Goal: Obtain resource: Download file/media

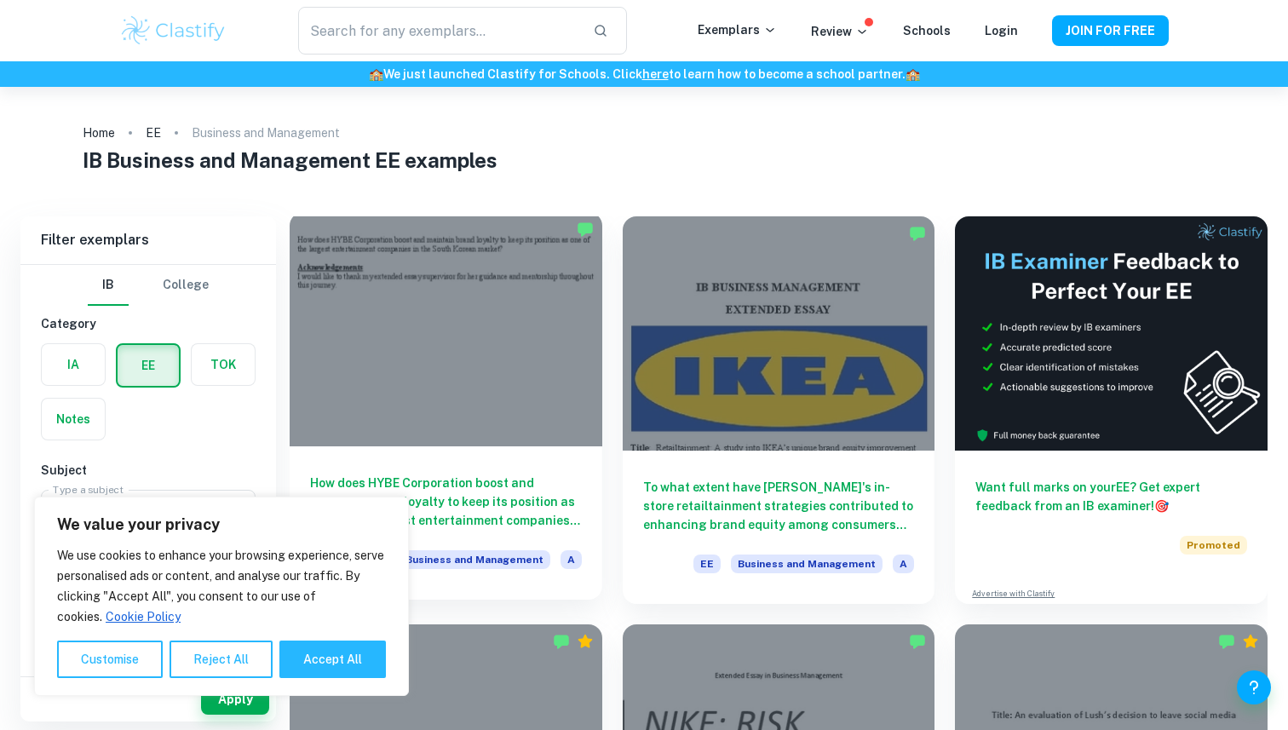
click at [503, 356] on div at bounding box center [446, 329] width 313 height 234
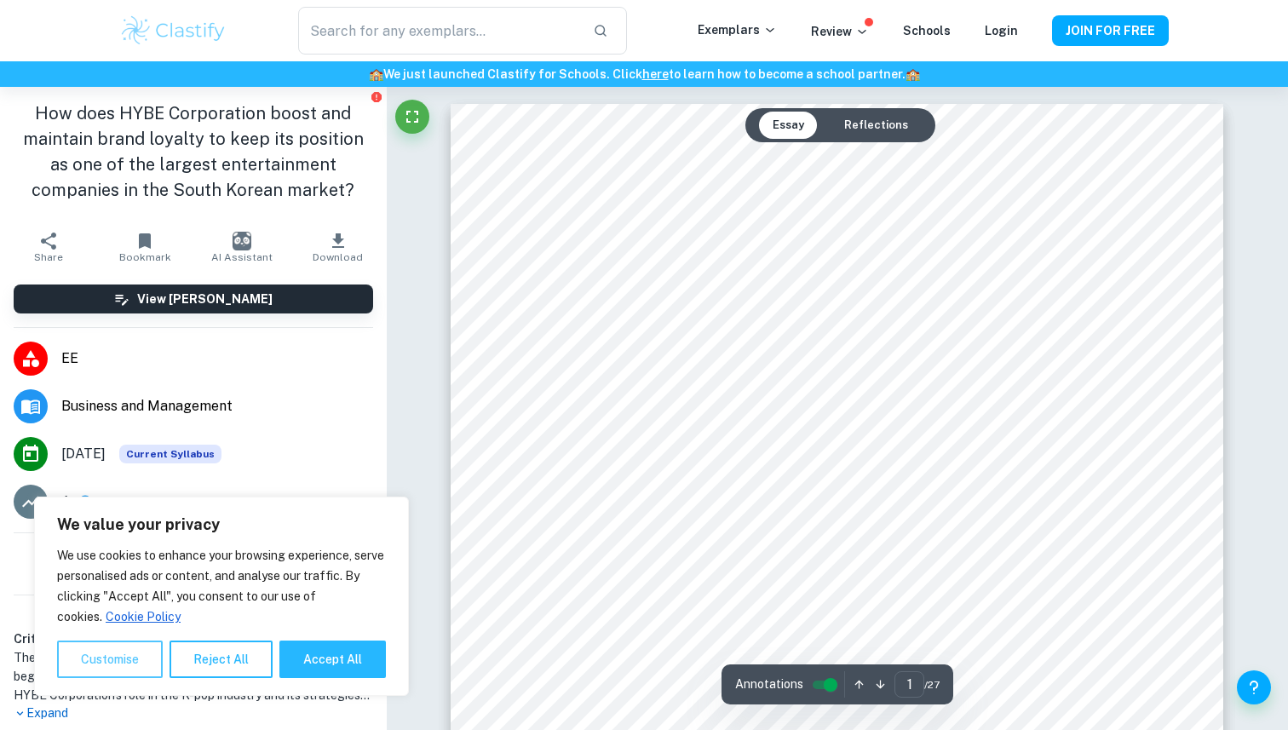
click at [116, 668] on button "Customise" at bounding box center [110, 659] width 106 height 37
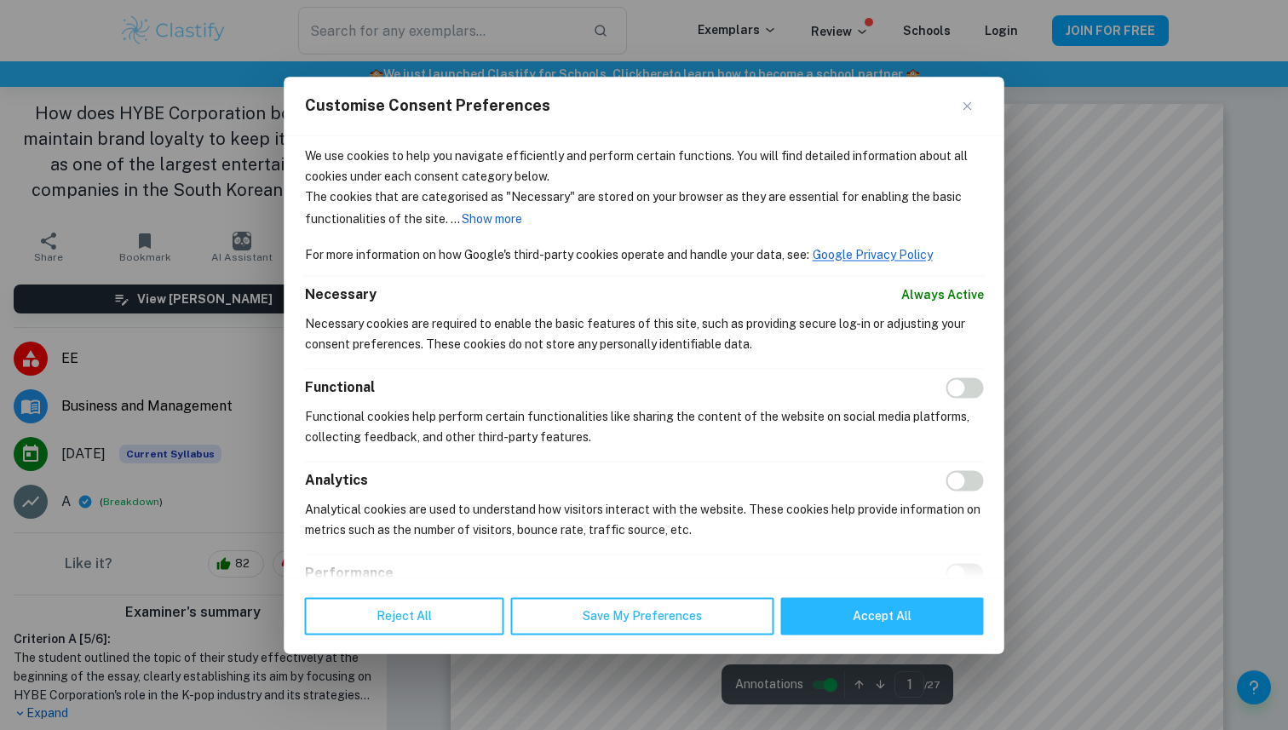
click at [961, 102] on div "Customise Consent Preferences" at bounding box center [645, 106] width 720 height 59
click at [963, 102] on img "Close" at bounding box center [967, 105] width 9 height 9
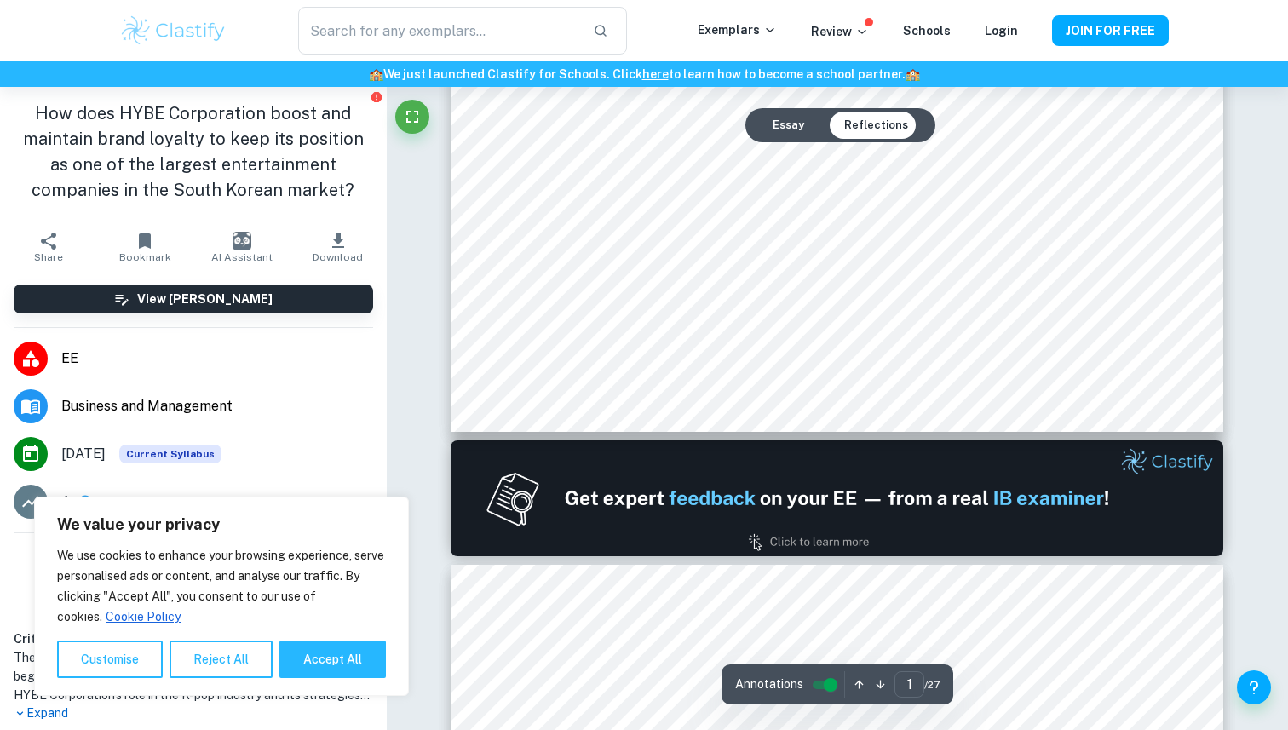
type input "2"
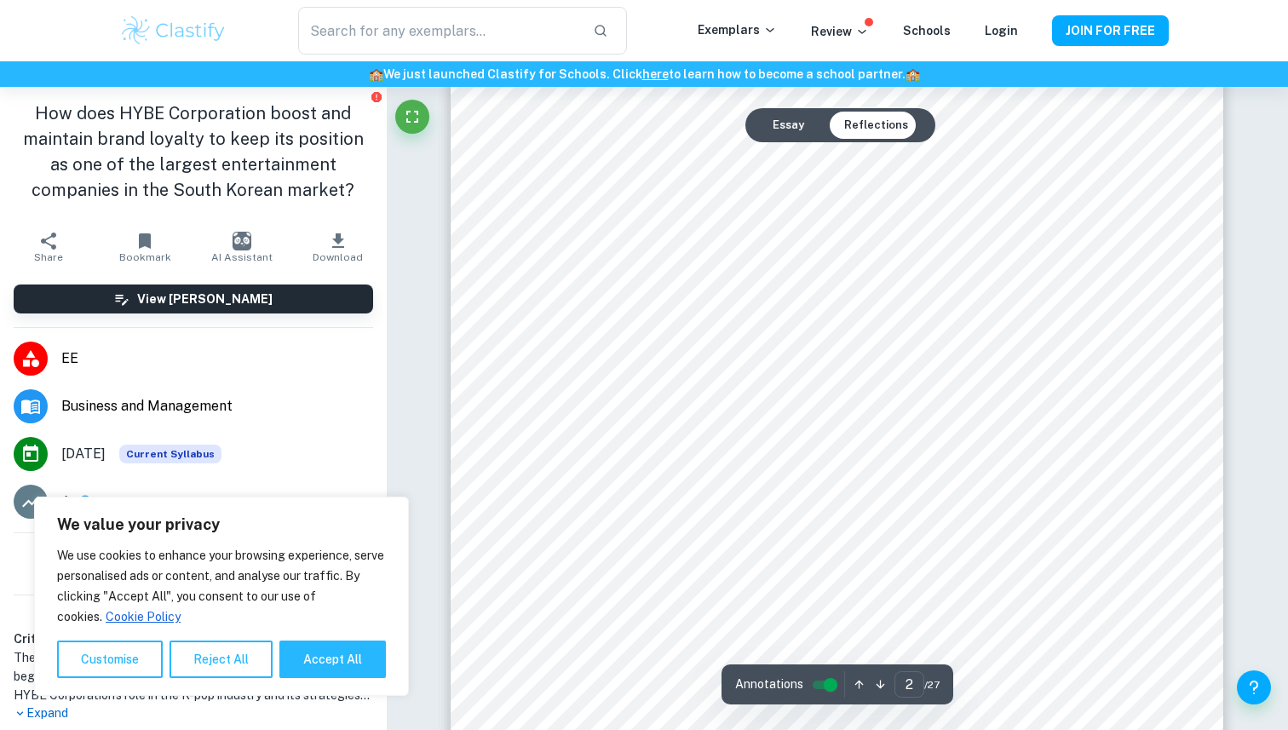
scroll to position [1349, 0]
click at [327, 244] on button "Download" at bounding box center [338, 247] width 96 height 48
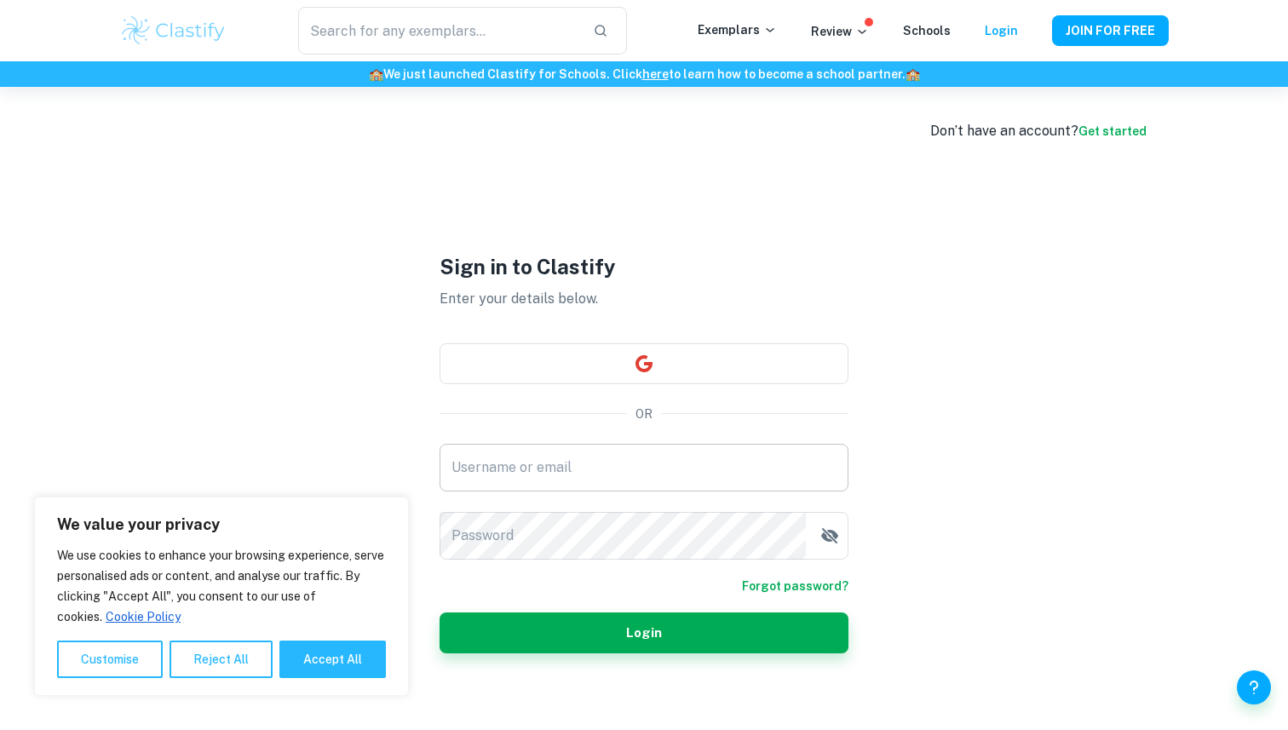
click at [541, 449] on input "Username or email" at bounding box center [644, 468] width 409 height 48
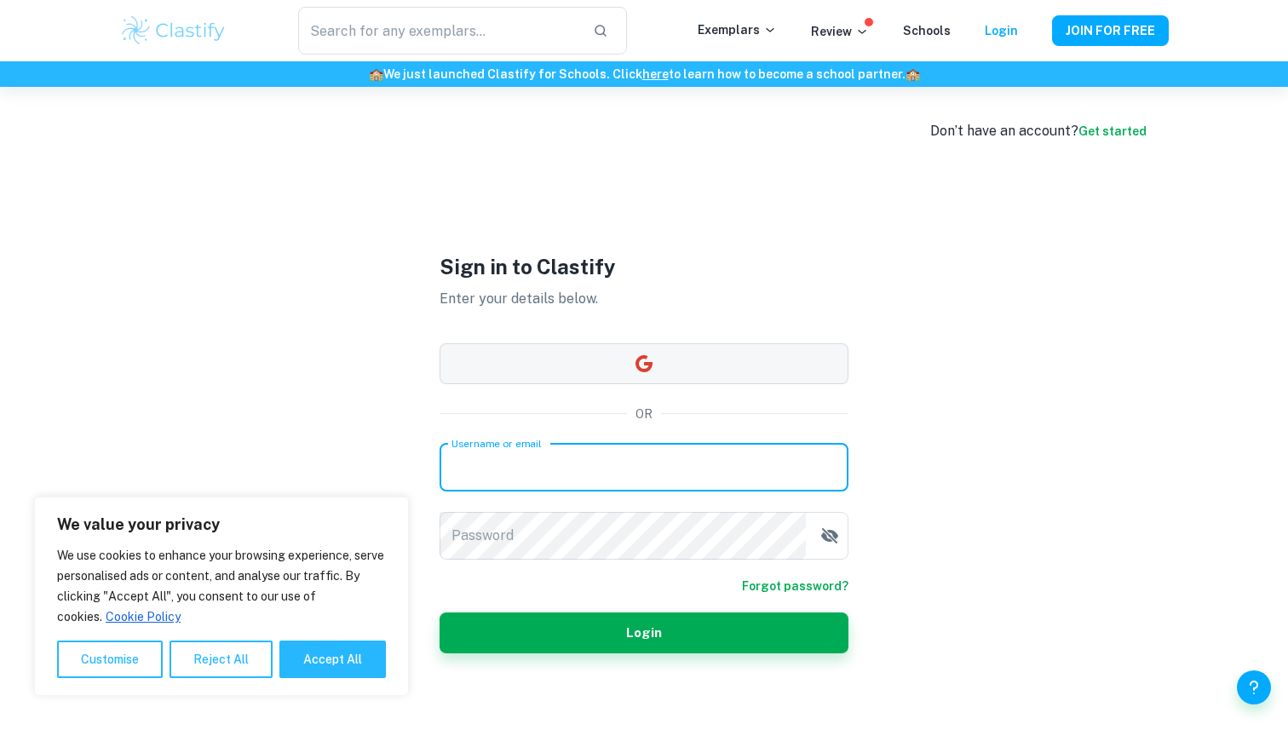
click at [560, 351] on button "button" at bounding box center [644, 363] width 409 height 41
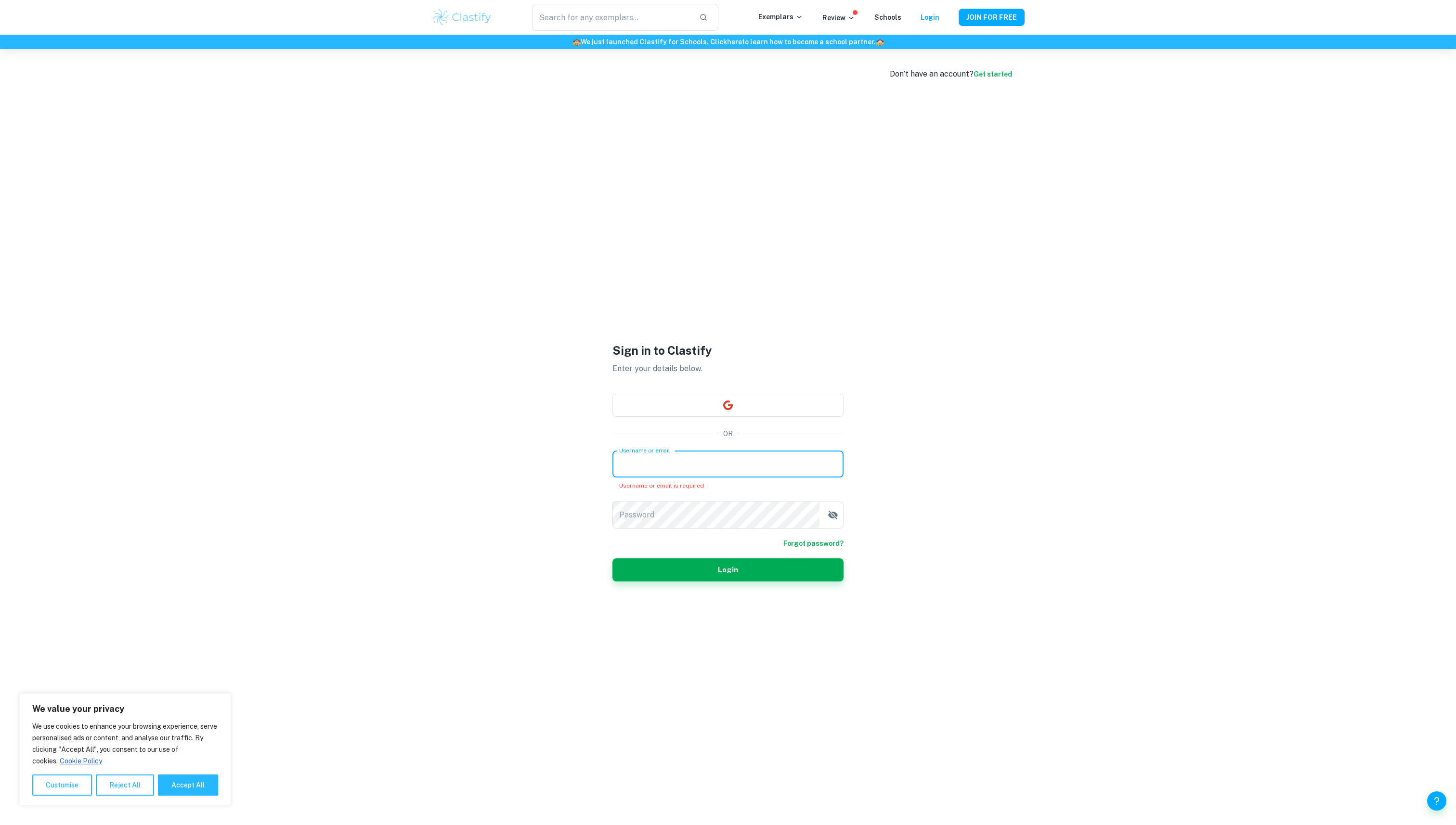
scroll to position [49, 0]
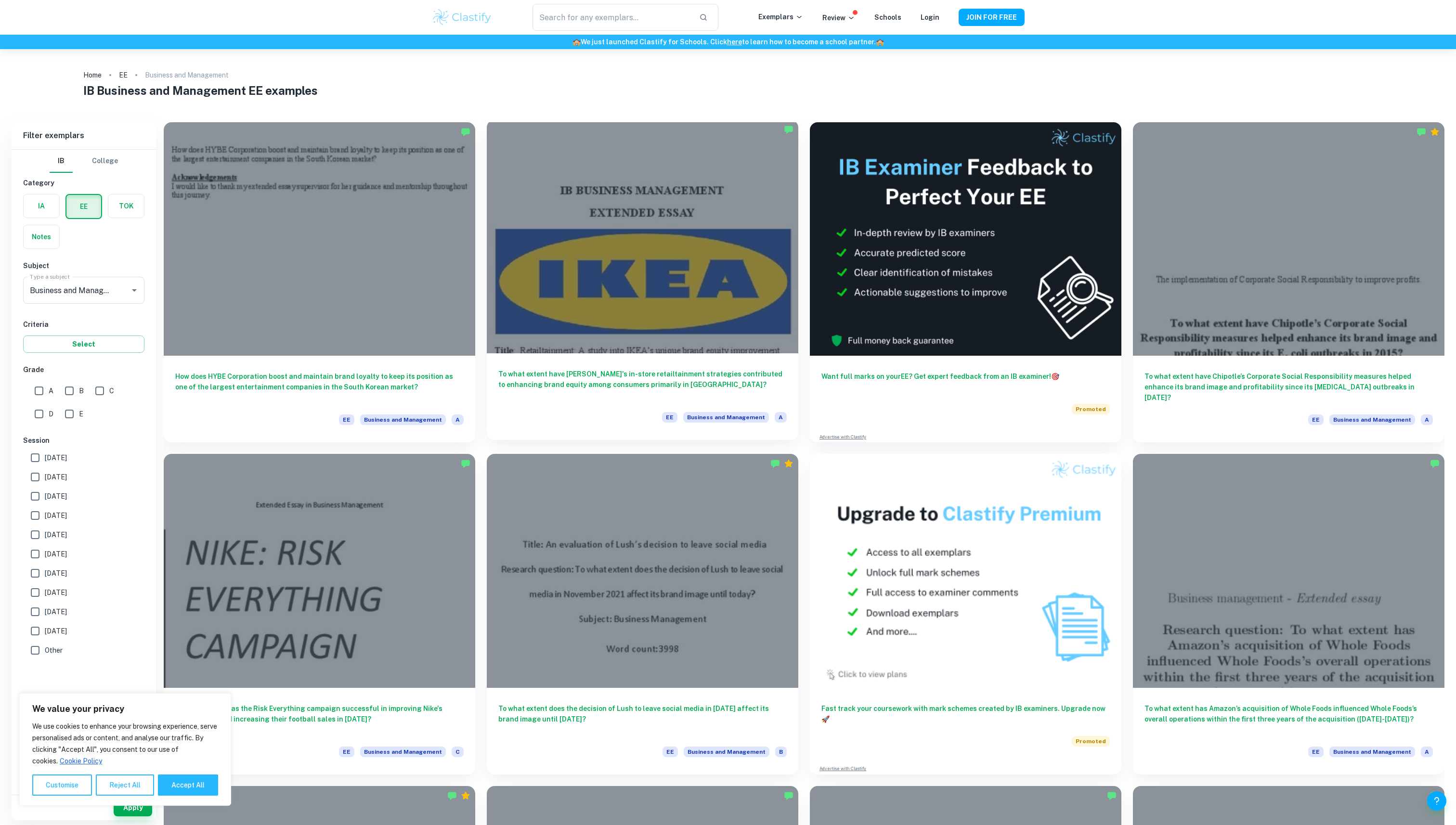
click at [692, 340] on div at bounding box center [642, 236] width 311 height 233
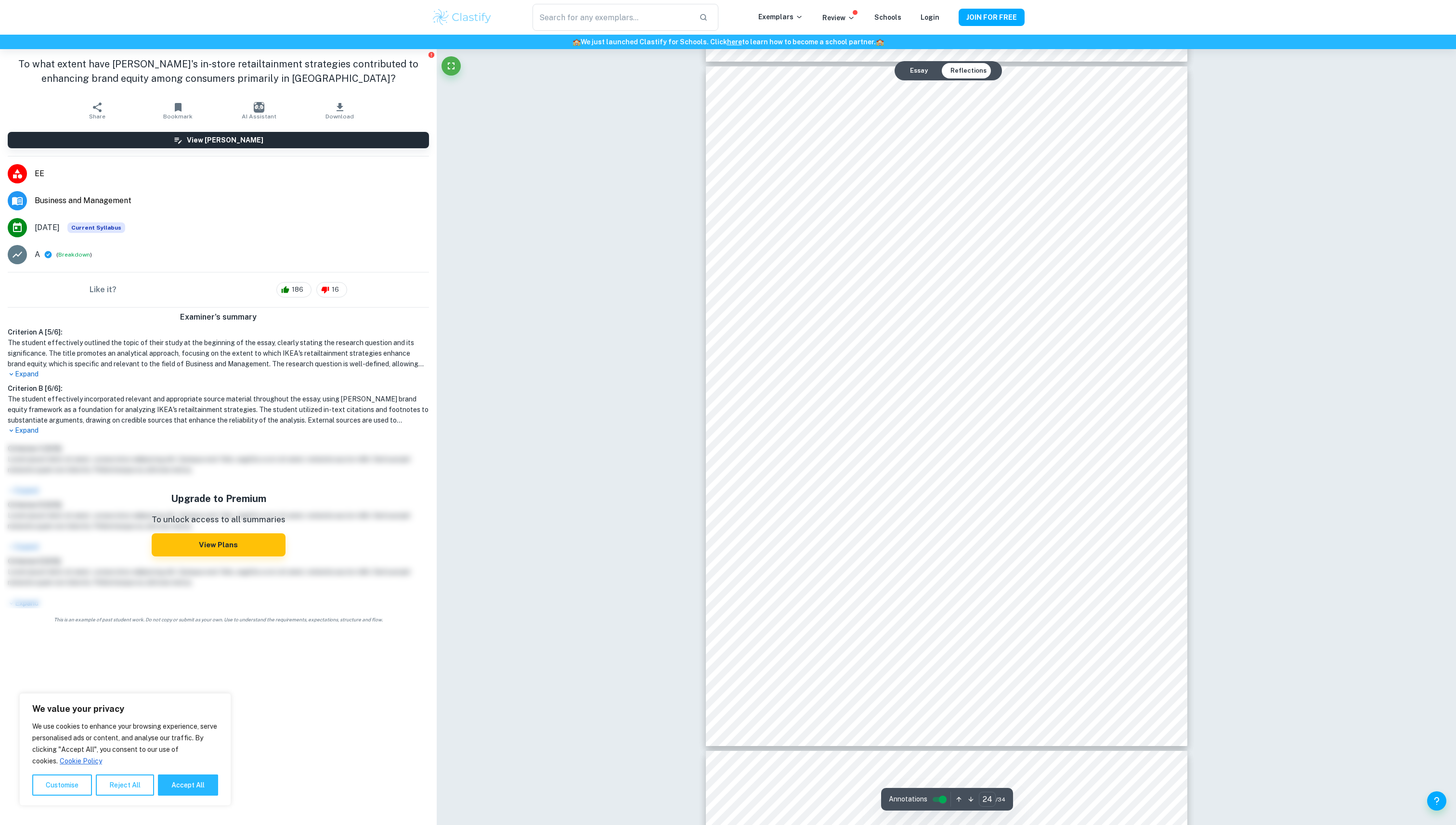
scroll to position [16133, 0]
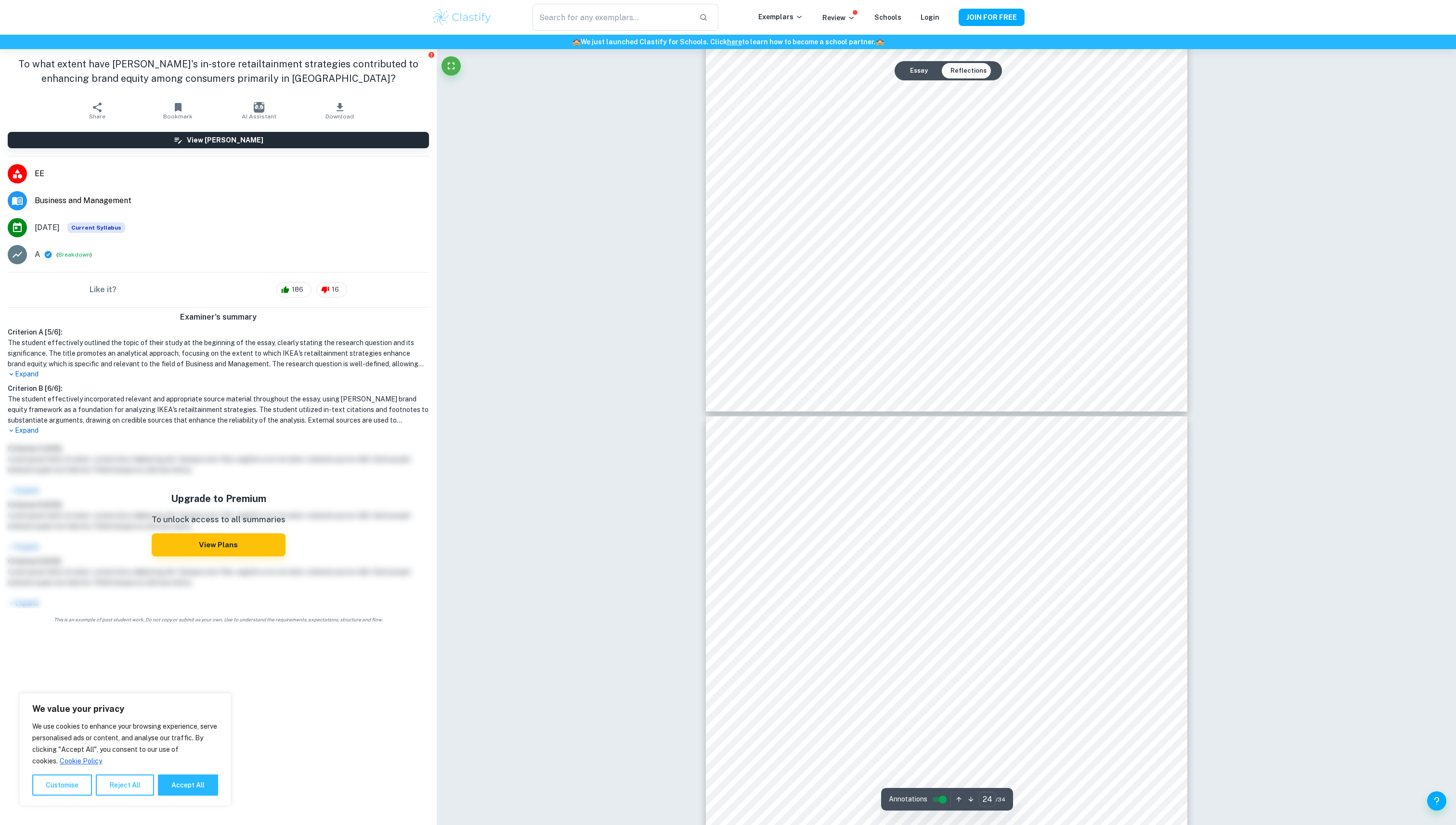
type input "25"
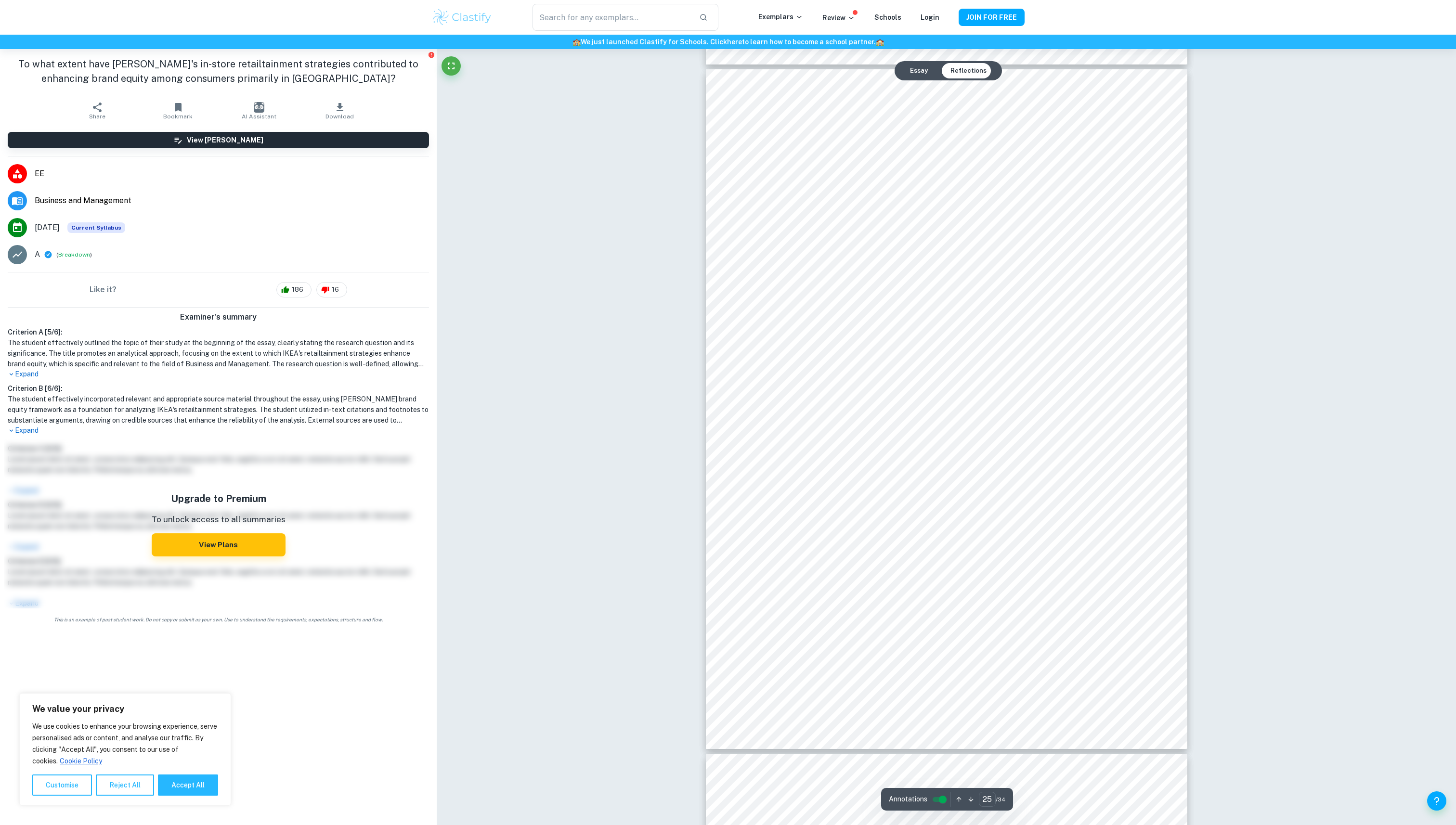
scroll to position [16824, 0]
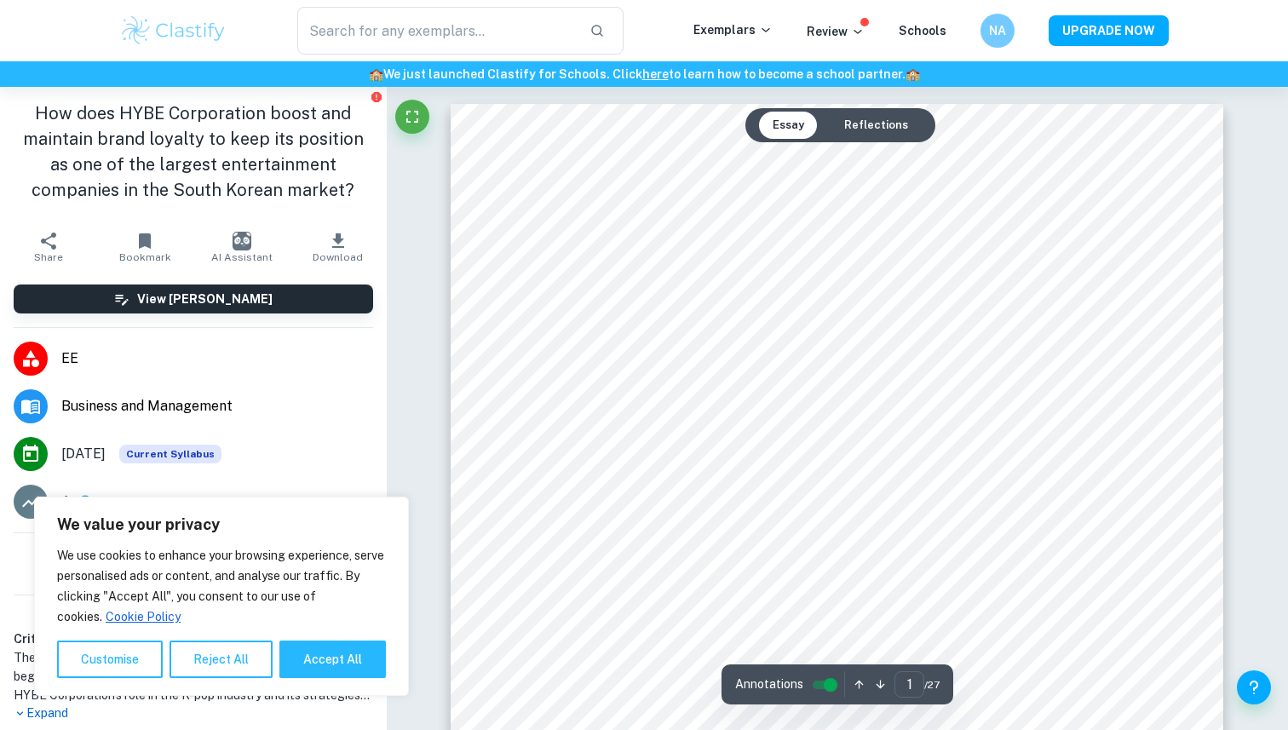
click at [318, 256] on span "Download" at bounding box center [338, 257] width 50 height 12
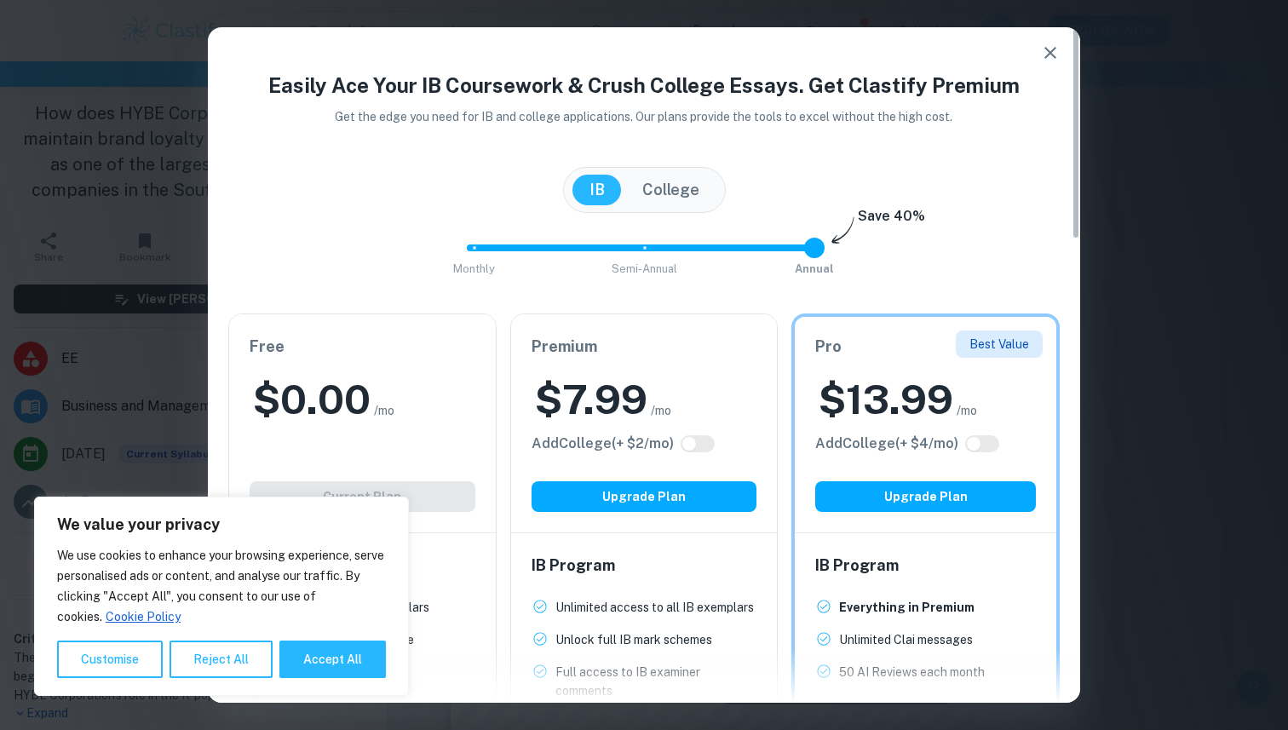
click at [317, 482] on div "Free $ 0.00 /mo Add College (+ $ 2 /mo) Current Plan" at bounding box center [362, 423] width 267 height 218
click at [341, 415] on h2 "$ 0.00" at bounding box center [312, 399] width 118 height 55
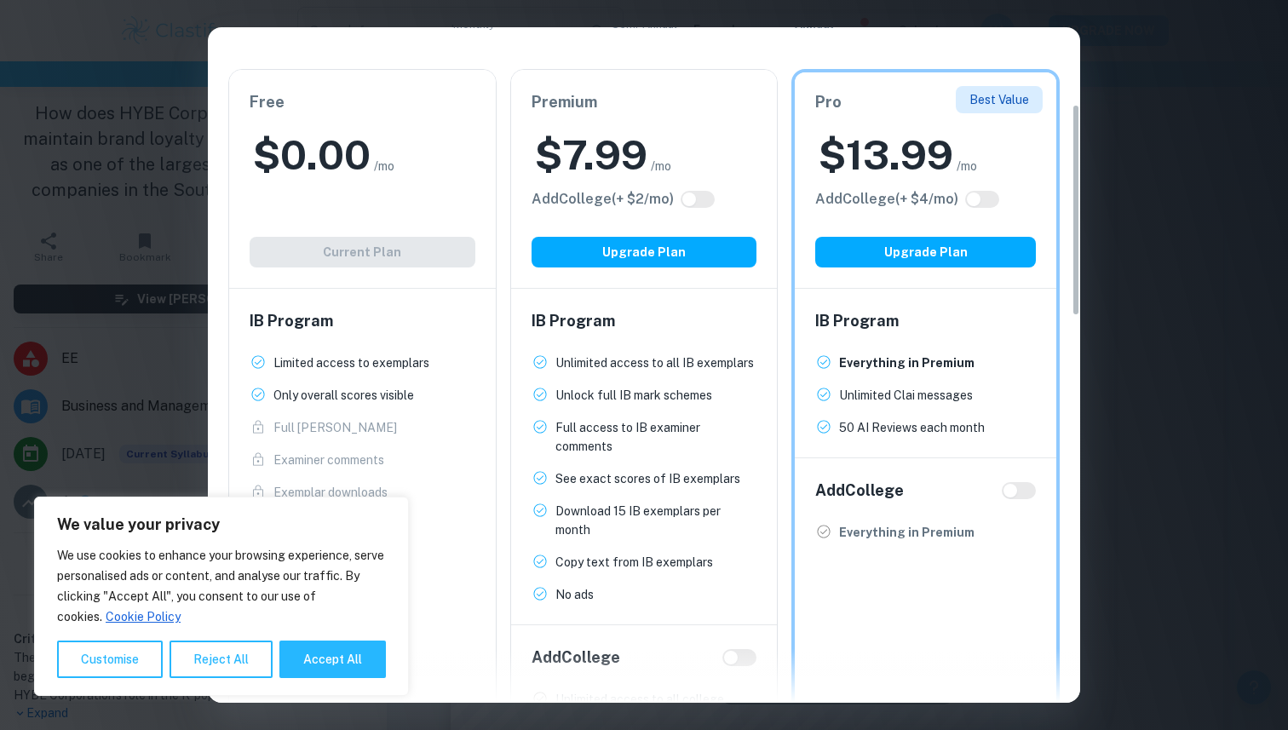
scroll to position [283, 0]
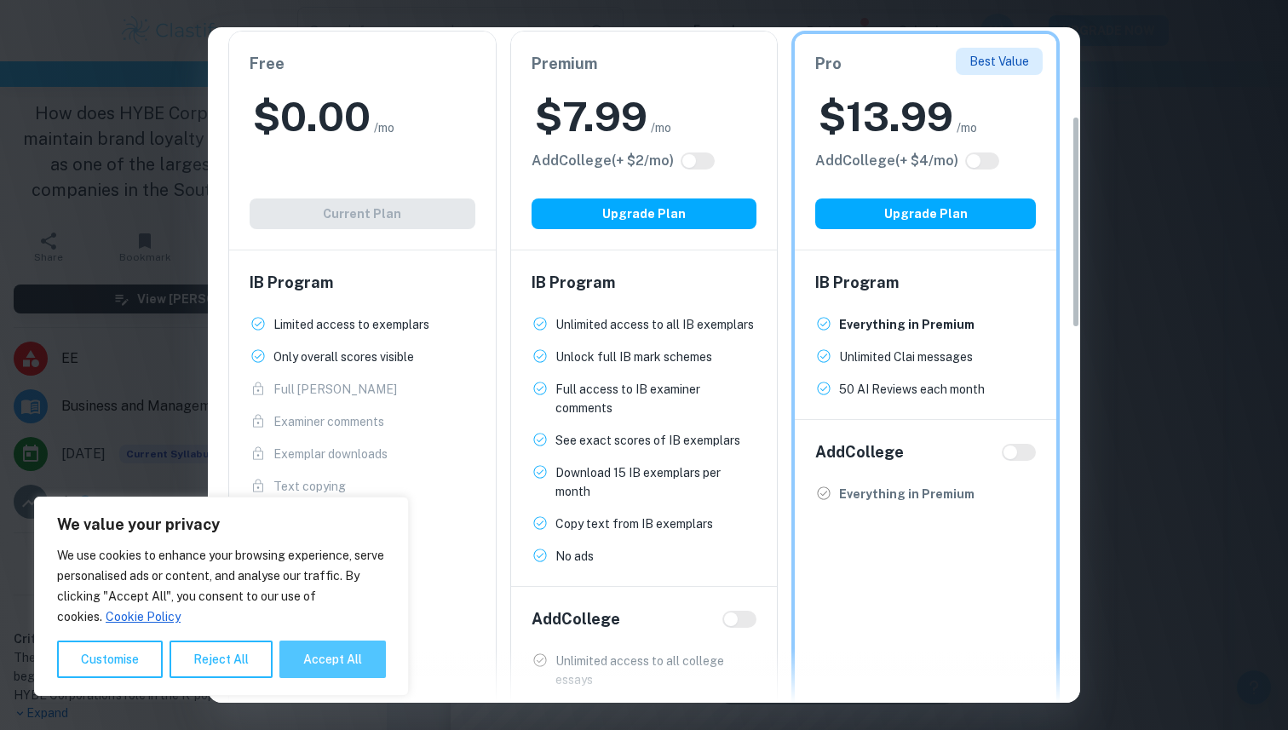
click at [334, 656] on button "Accept All" at bounding box center [332, 659] width 106 height 37
checkbox input "true"
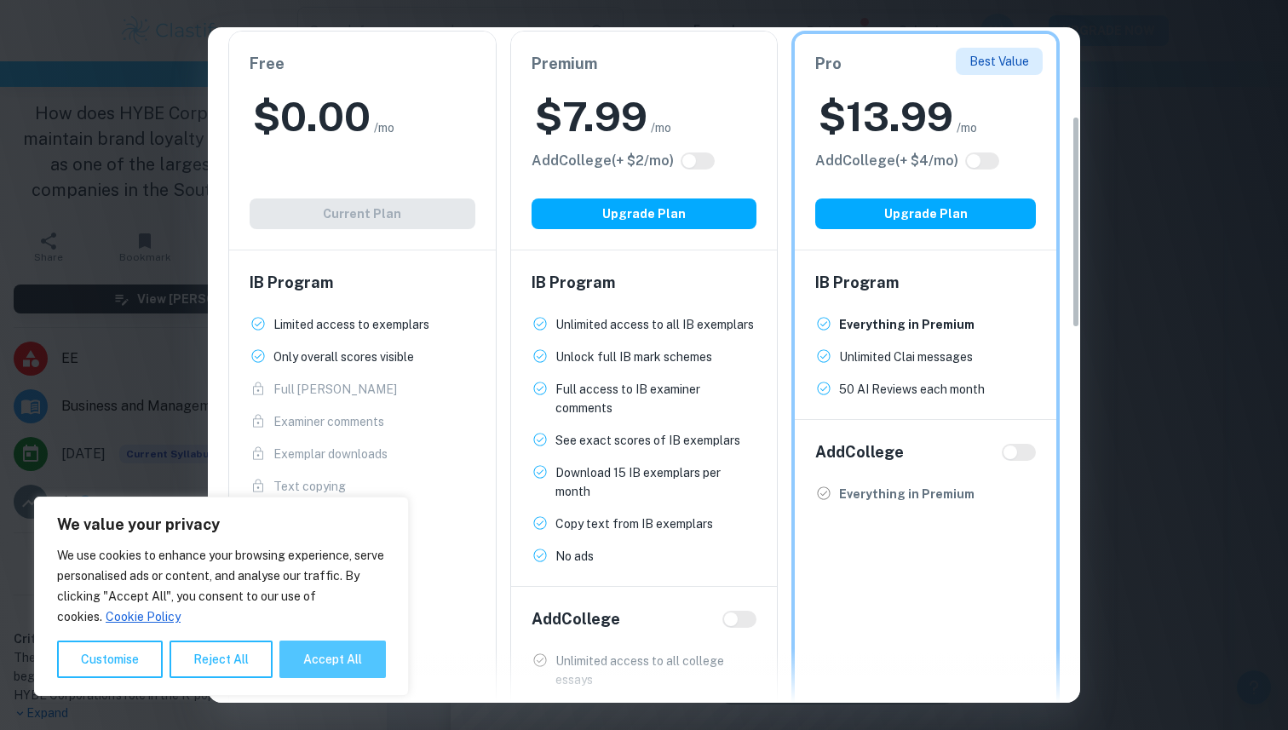
checkbox input "true"
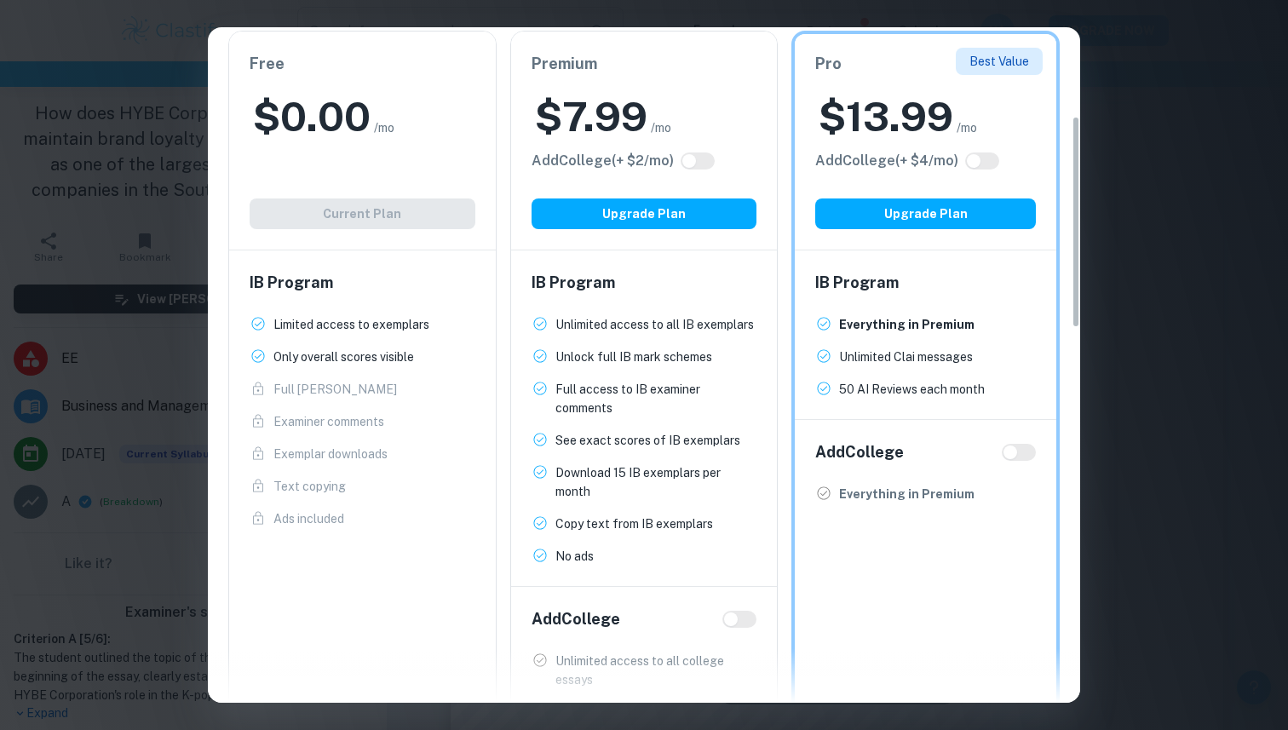
click at [336, 414] on p "Examiner comments" at bounding box center [328, 421] width 111 height 19
click at [336, 343] on ul "Limited access to exemplars New! Only overall scores visible New! Full Mark Sch…" at bounding box center [363, 421] width 226 height 213
click at [328, 223] on div "Free $ 0.00 /mo Add College (+ $ 2 /mo) Current Plan" at bounding box center [362, 141] width 267 height 218
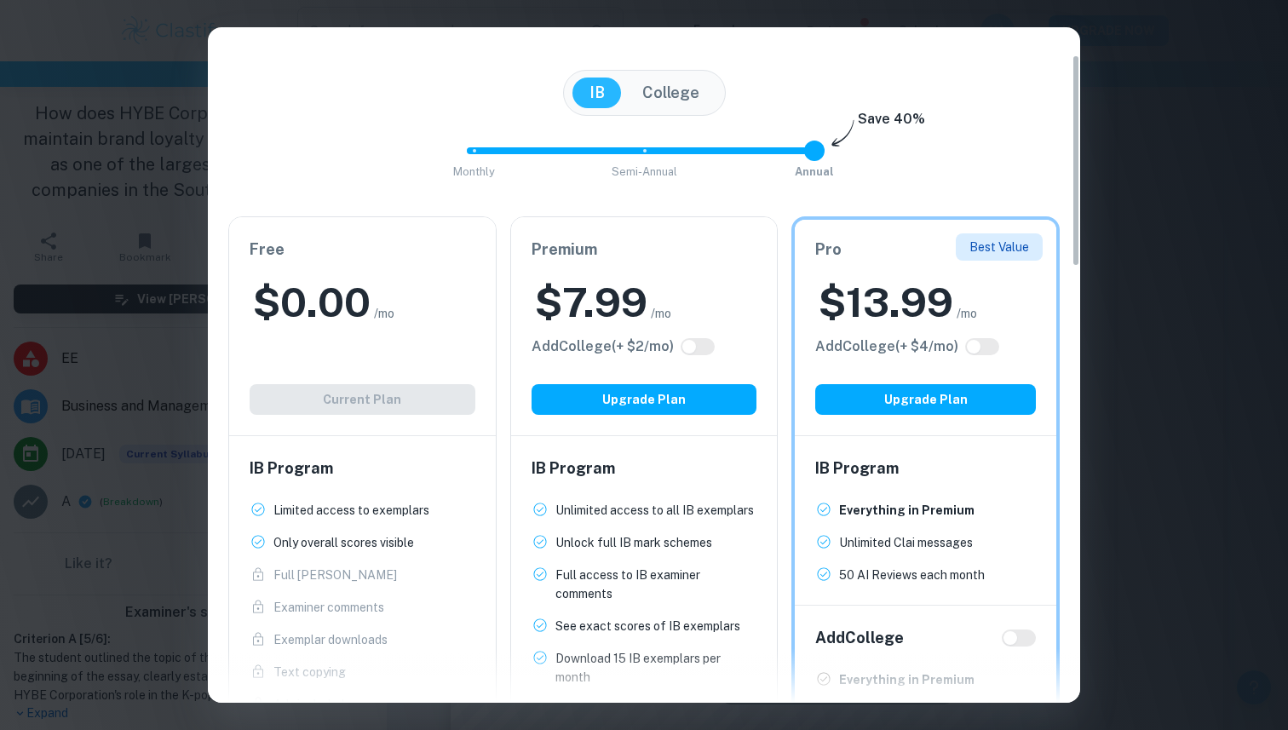
scroll to position [0, 0]
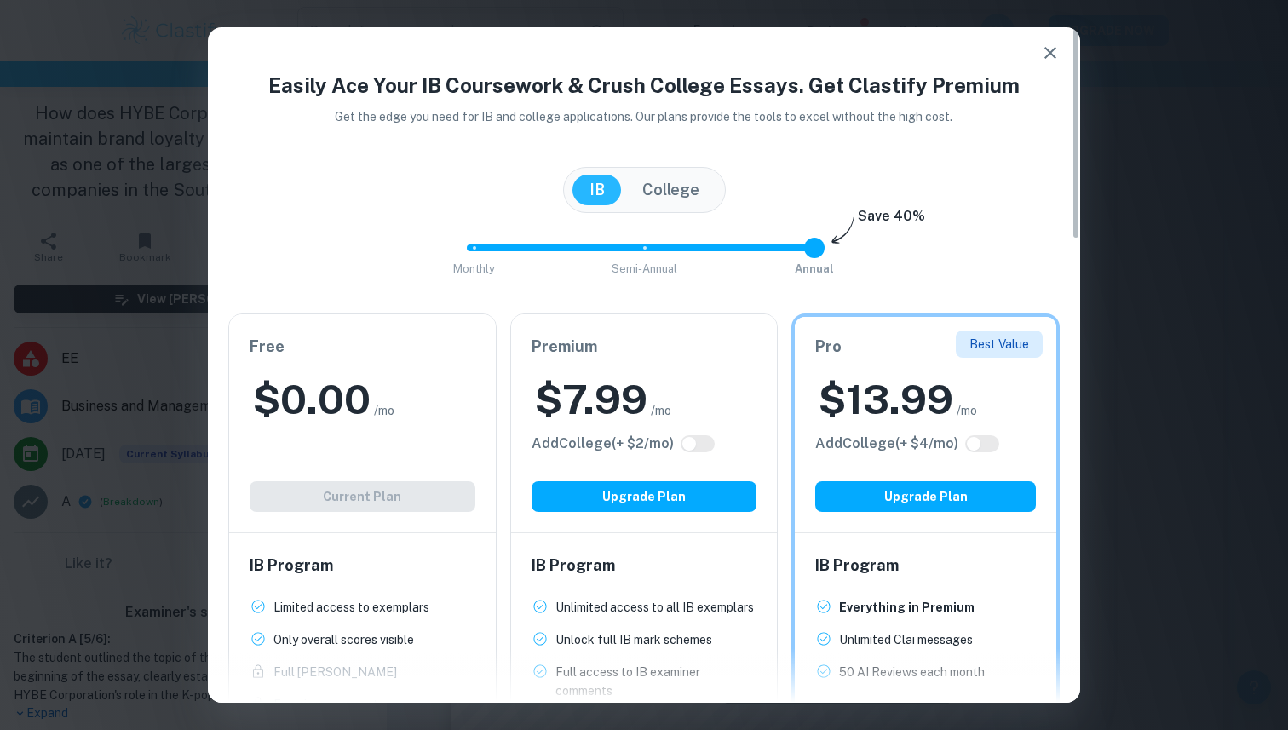
click at [1044, 48] on icon "button" at bounding box center [1050, 53] width 20 height 20
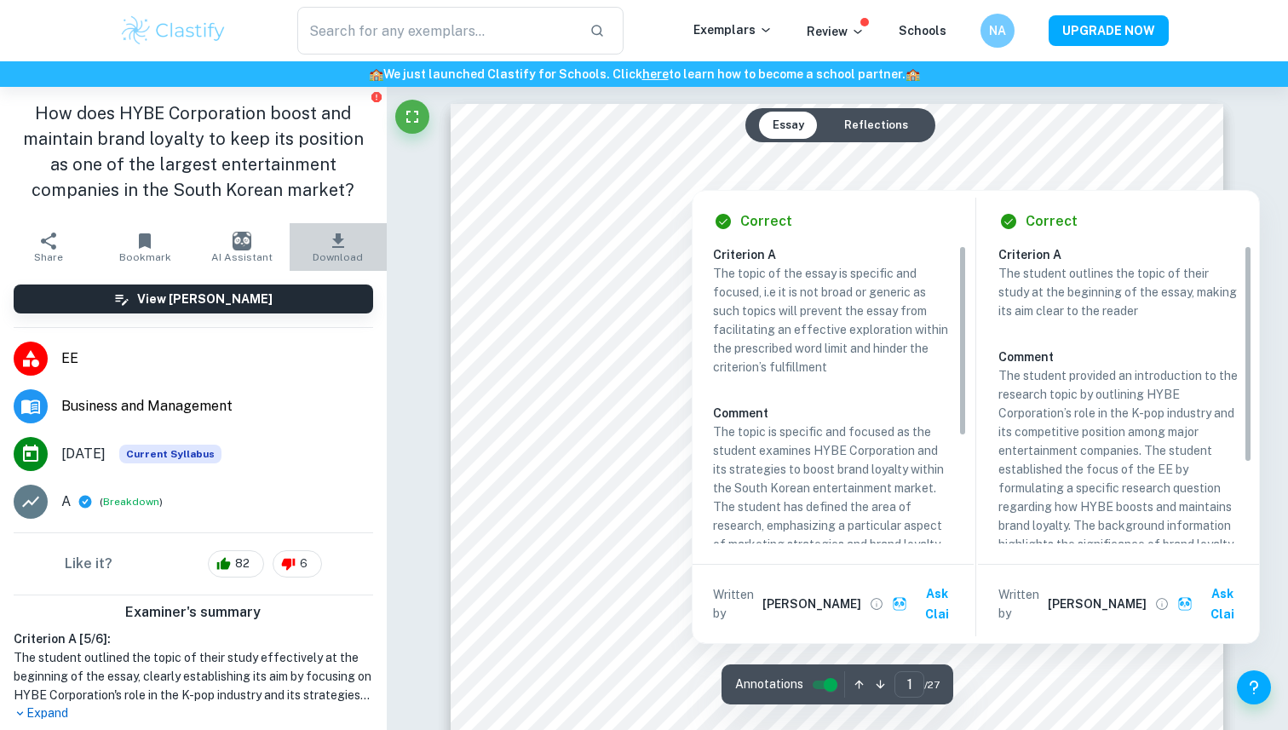
click at [331, 228] on button "Download" at bounding box center [338, 247] width 96 height 48
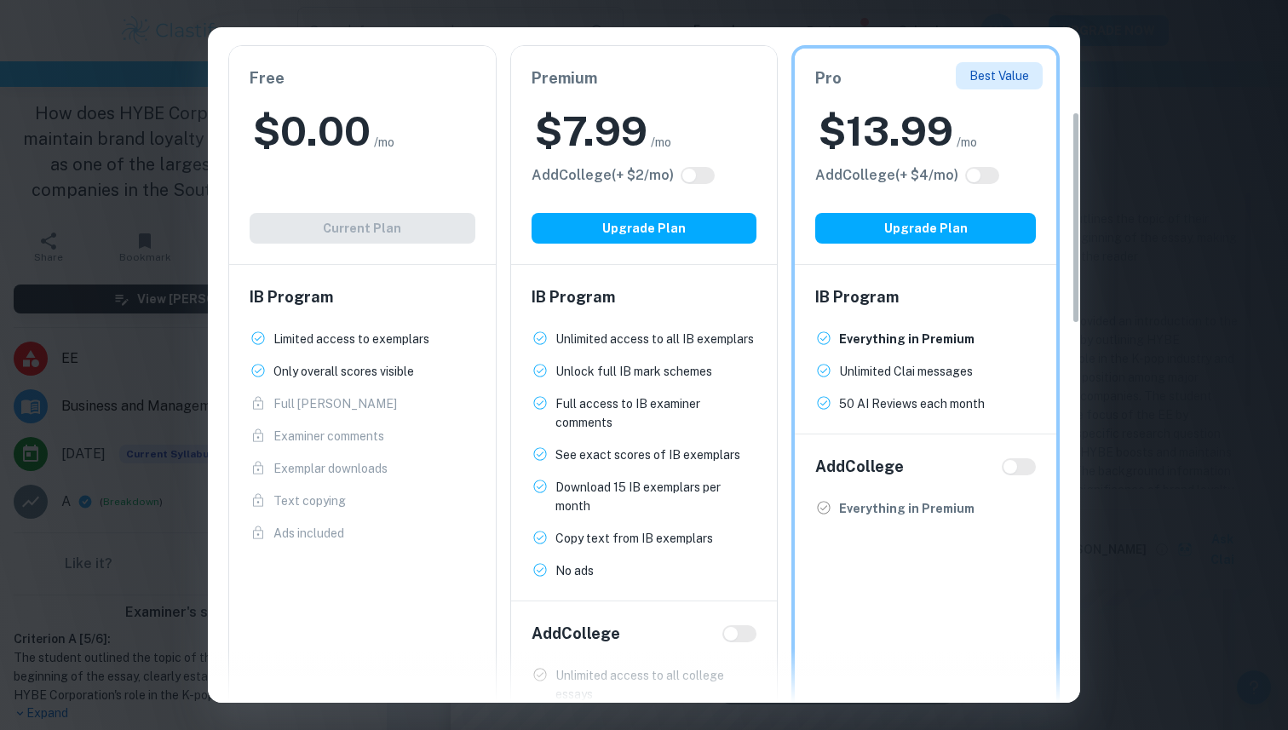
scroll to position [70, 0]
click at [1208, 187] on div "Easily Ace Your IB Coursework & Crush College Essays. Get Clastify Premium Get …" at bounding box center [644, 365] width 1288 height 730
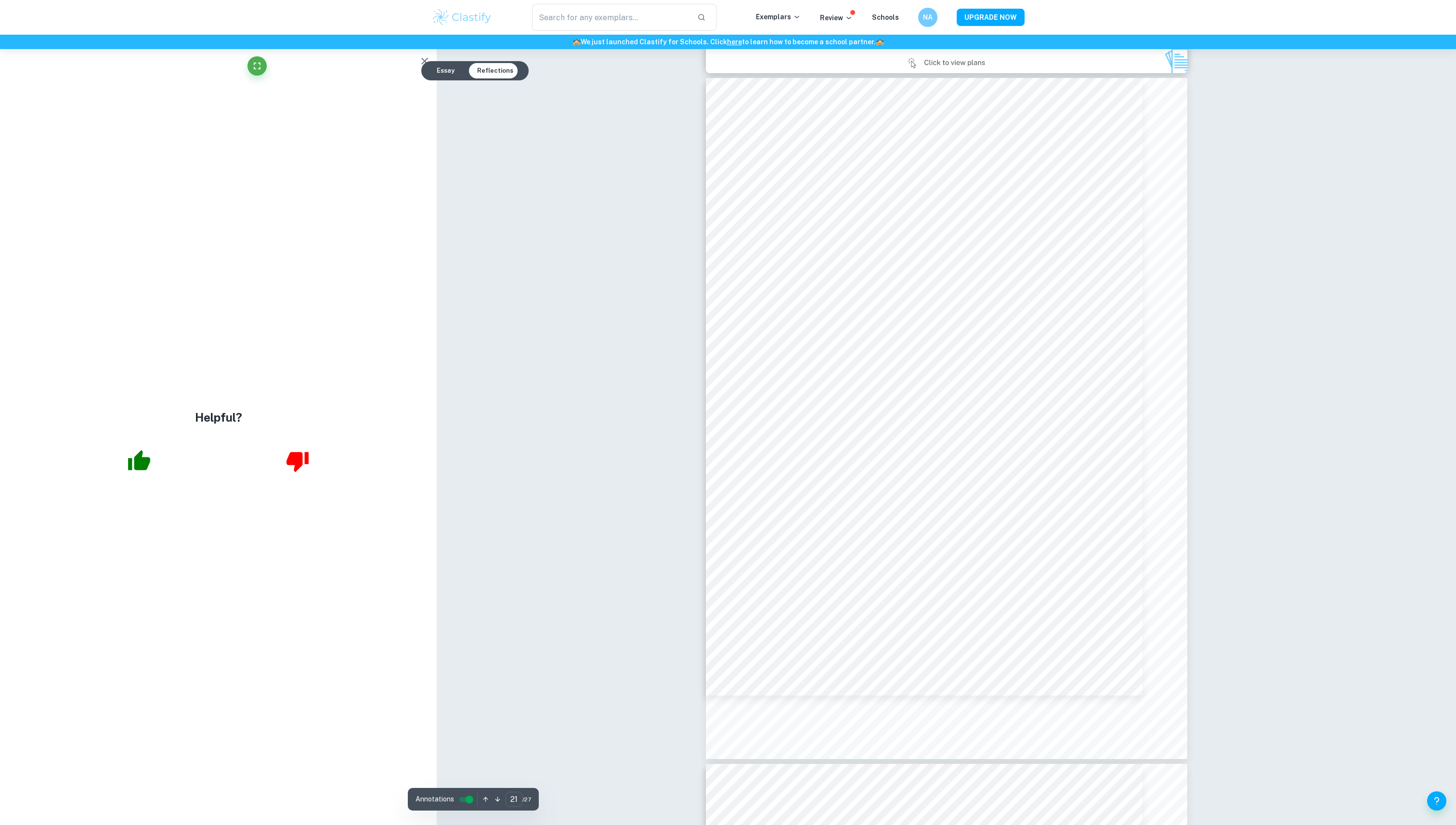
scroll to position [14094, 0]
type input "17"
